Goal: Navigation & Orientation: Find specific page/section

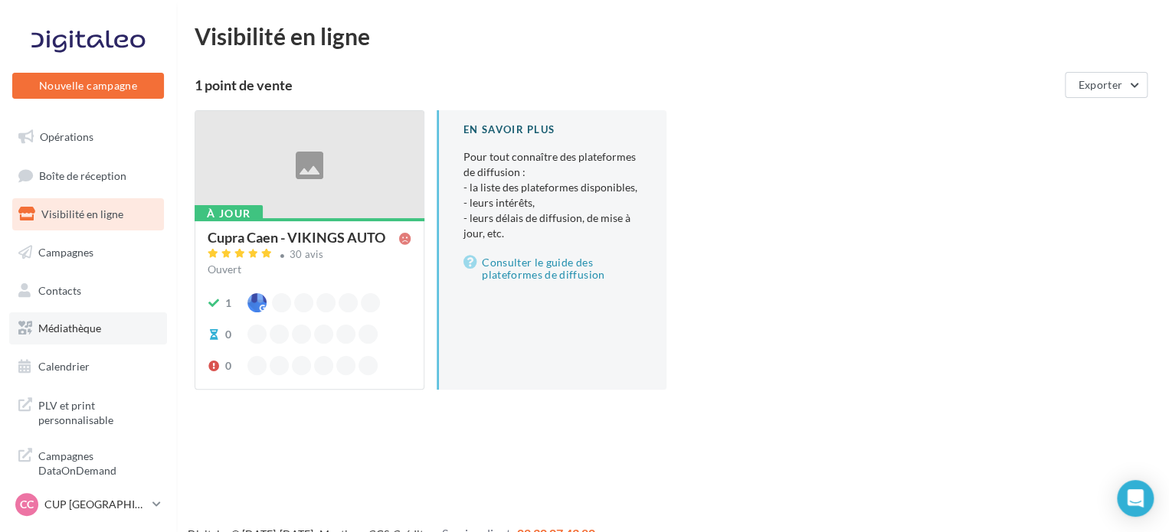
click at [104, 330] on link "Médiathèque" at bounding box center [88, 328] width 158 height 32
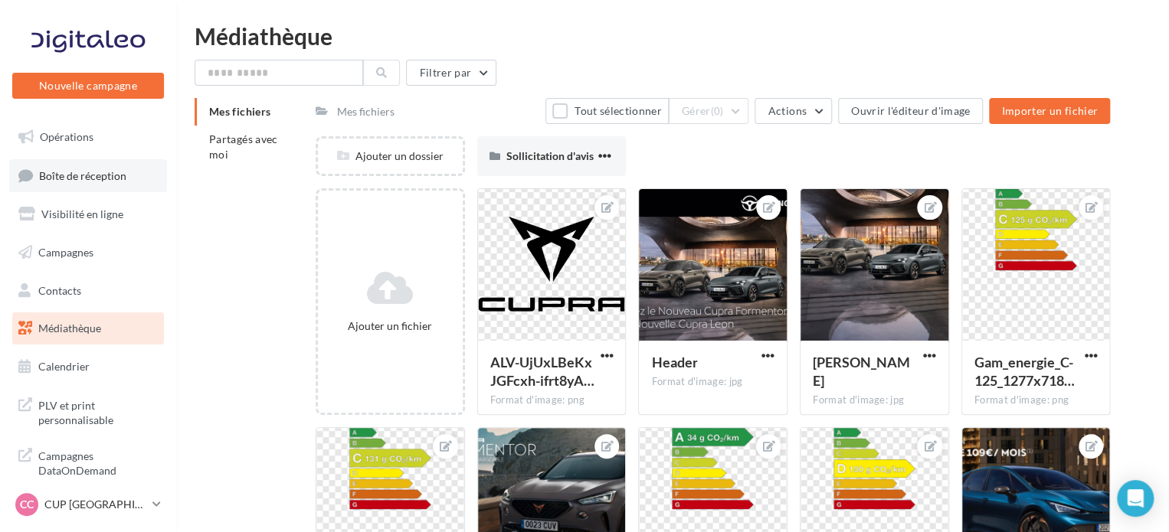
click at [105, 175] on span "Boîte de réception" at bounding box center [82, 174] width 87 height 13
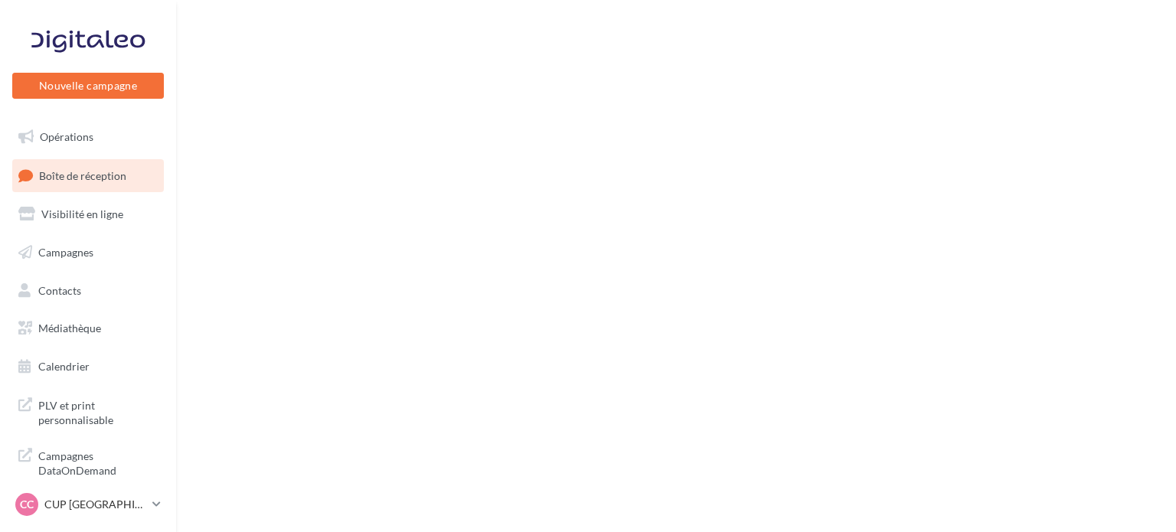
click at [123, 131] on link "Opérations" at bounding box center [88, 137] width 158 height 32
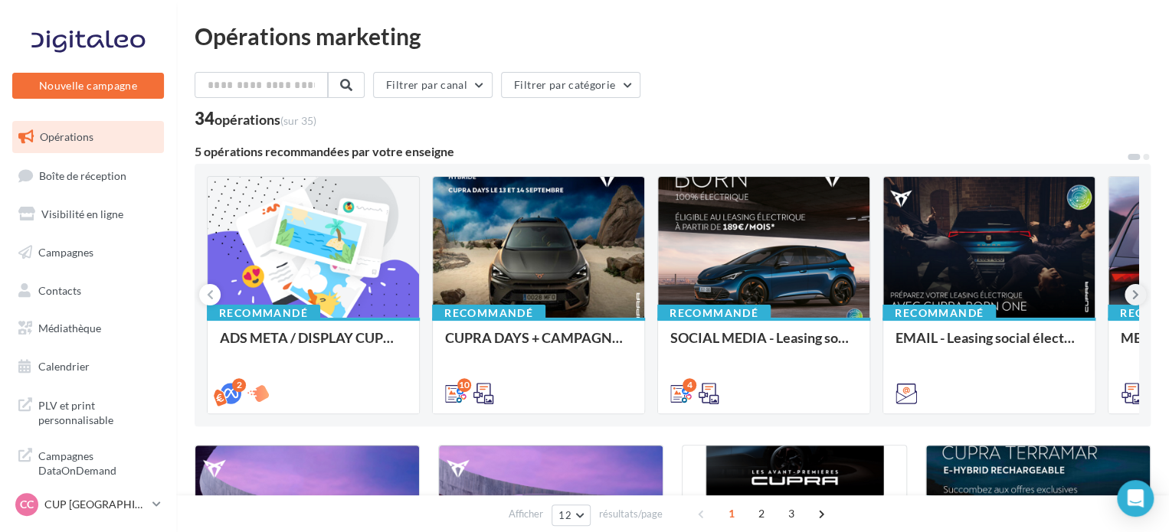
click at [1128, 291] on button at bounding box center [1134, 294] width 21 height 21
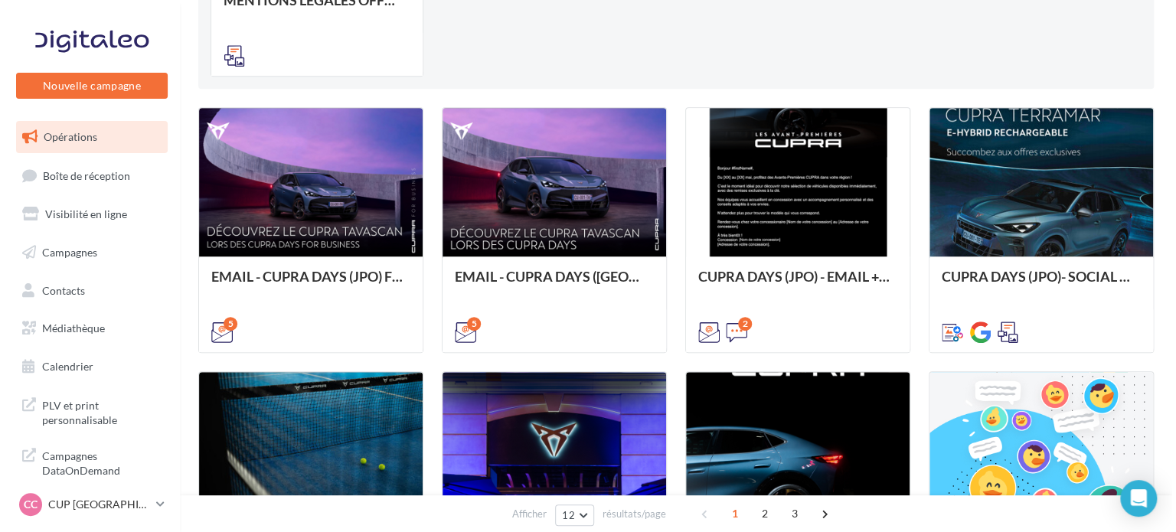
scroll to position [383, 0]
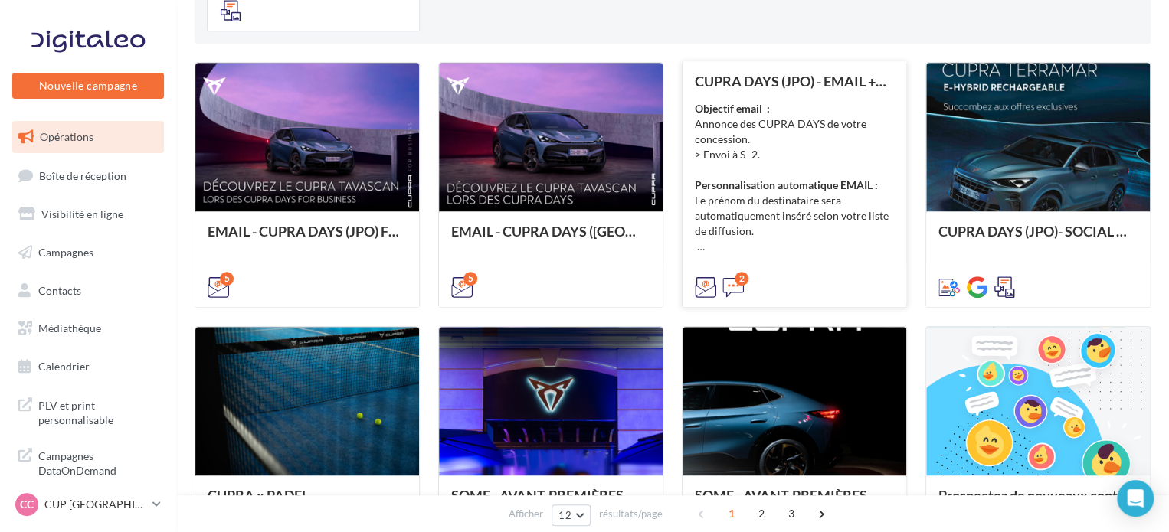
click at [763, 212] on div "Objectif email : Annonce des CUPRA DAYS de votre concession. > Envoi à S -2. Pe…" at bounding box center [794, 177] width 199 height 153
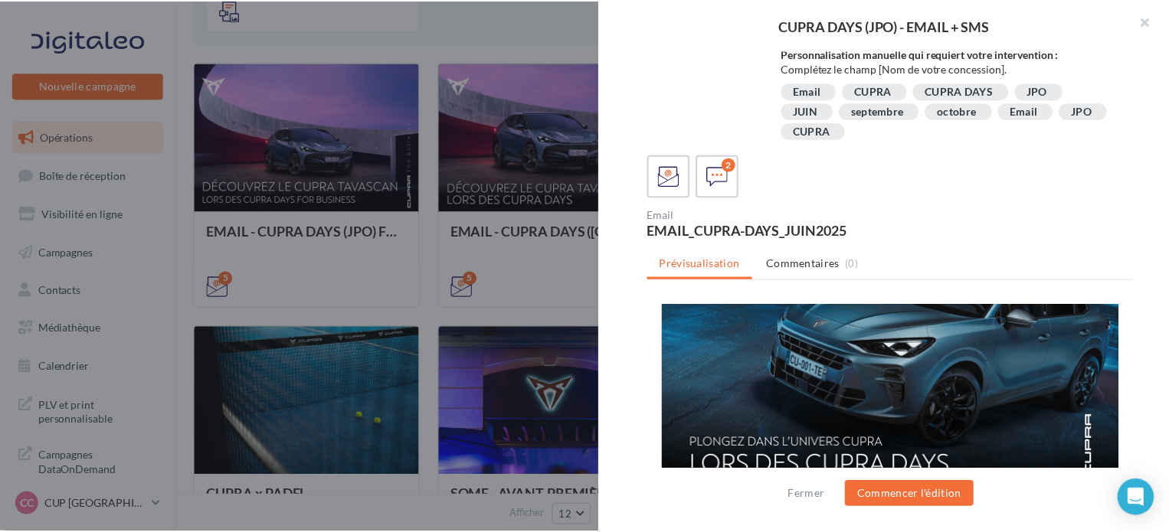
scroll to position [77, 0]
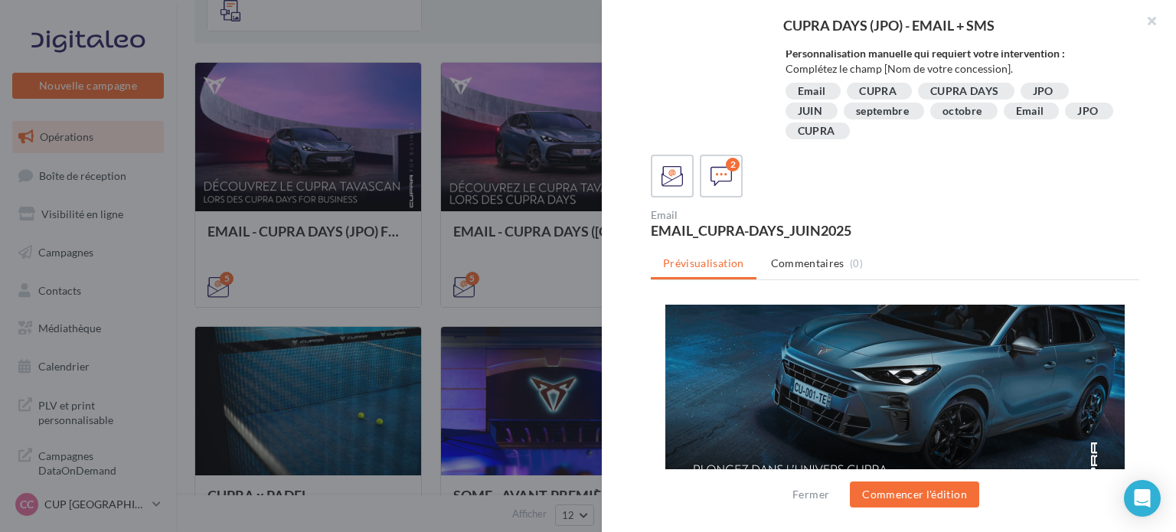
click at [435, 32] on div at bounding box center [588, 266] width 1176 height 532
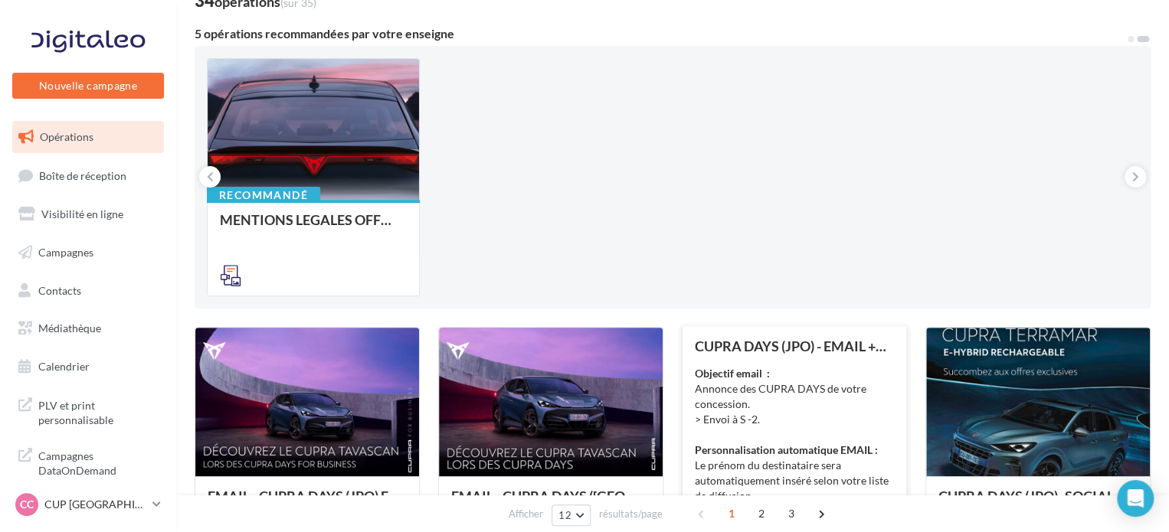
scroll to position [0, 0]
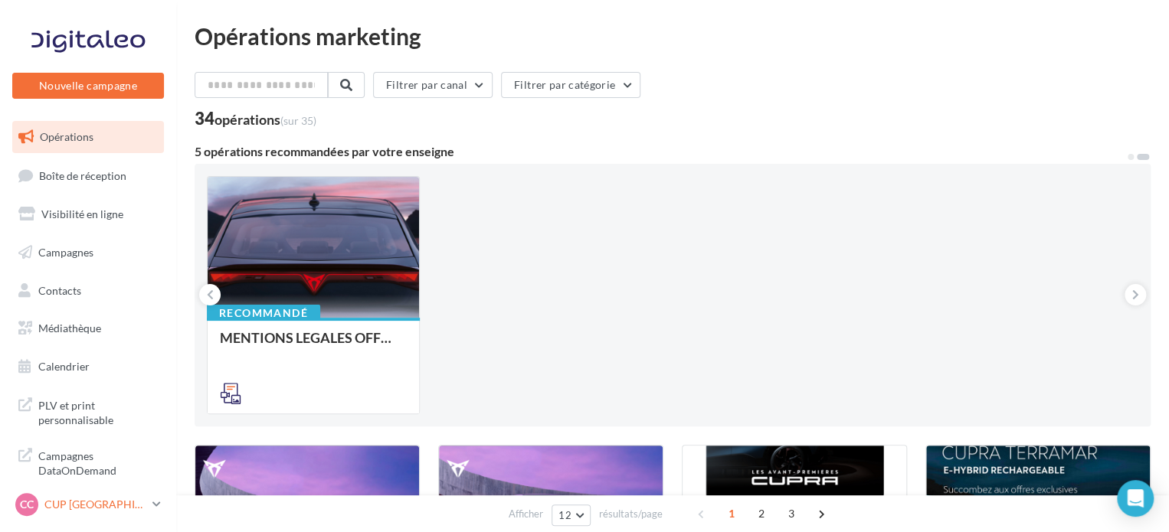
click at [99, 515] on div "CC CUP CAEN cupra_caen" at bounding box center [80, 504] width 131 height 23
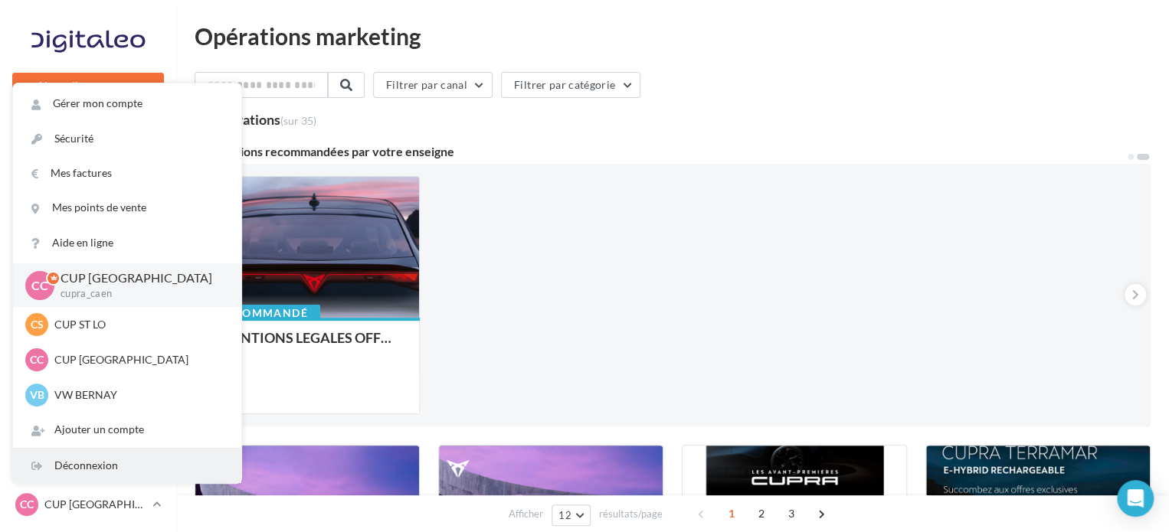
click at [98, 473] on div "Déconnexion" at bounding box center [127, 466] width 228 height 34
